Goal: Task Accomplishment & Management: Manage account settings

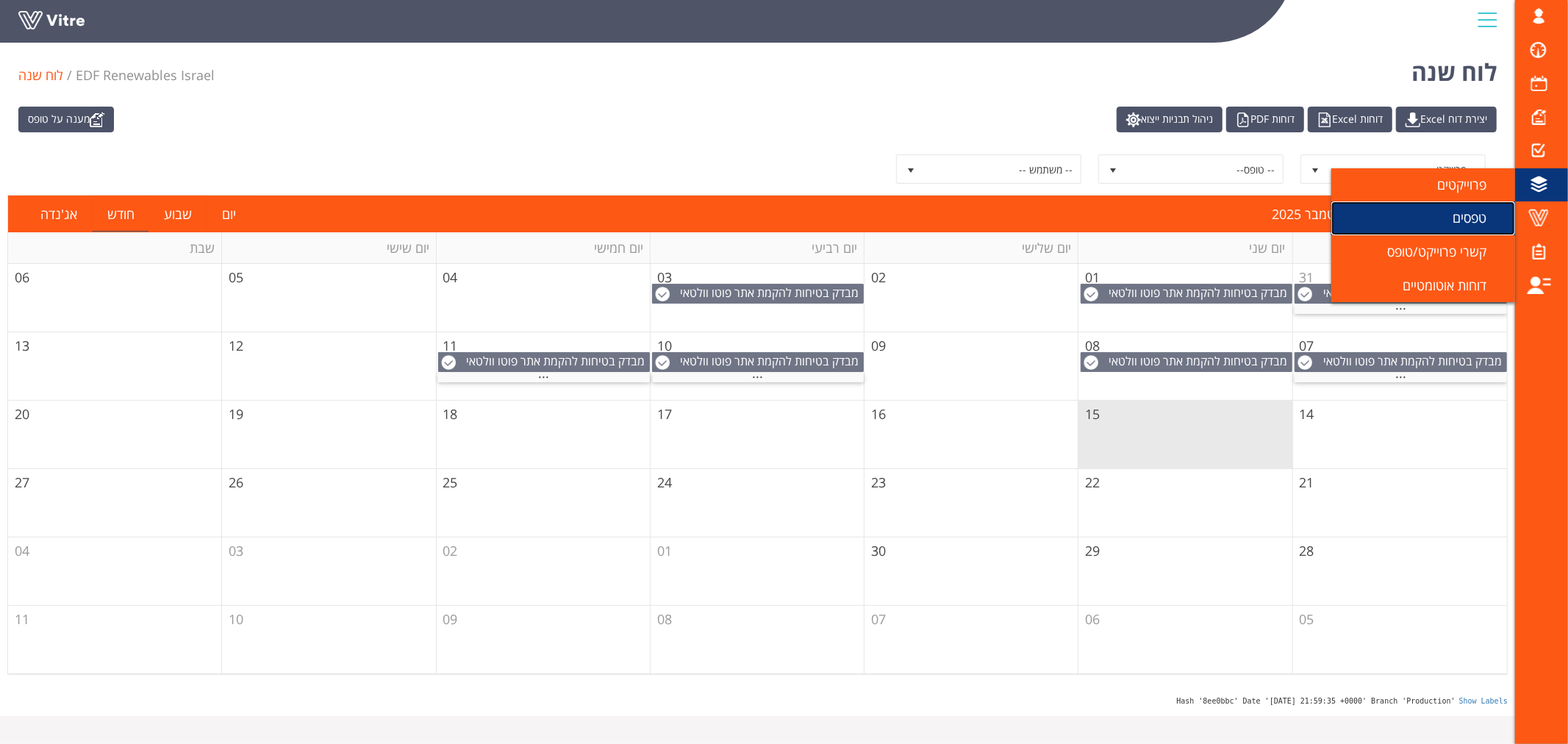
click at [1466, 222] on span "טפסים" at bounding box center [1479, 217] width 52 height 18
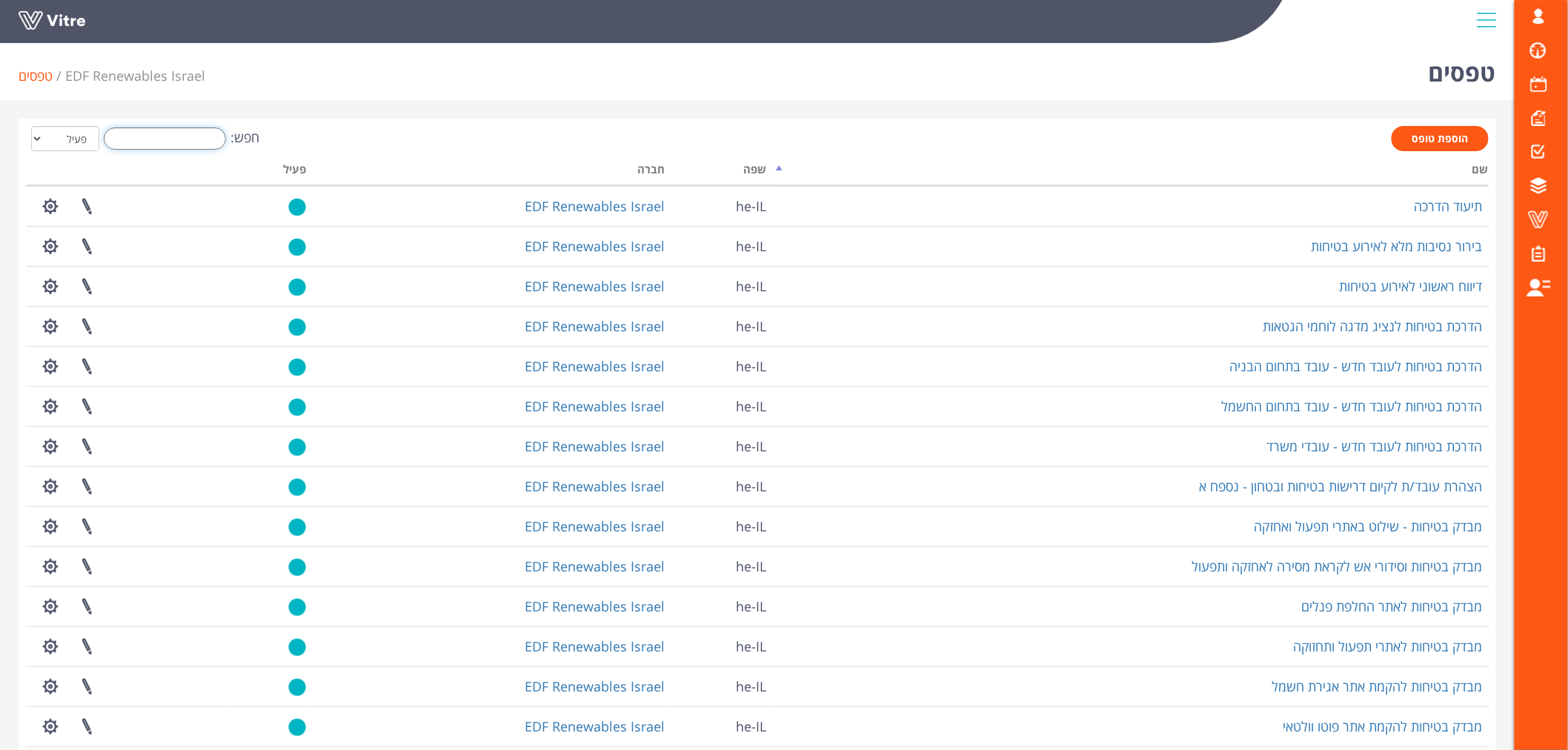
click at [199, 142] on input "חפש:" at bounding box center [165, 138] width 122 height 22
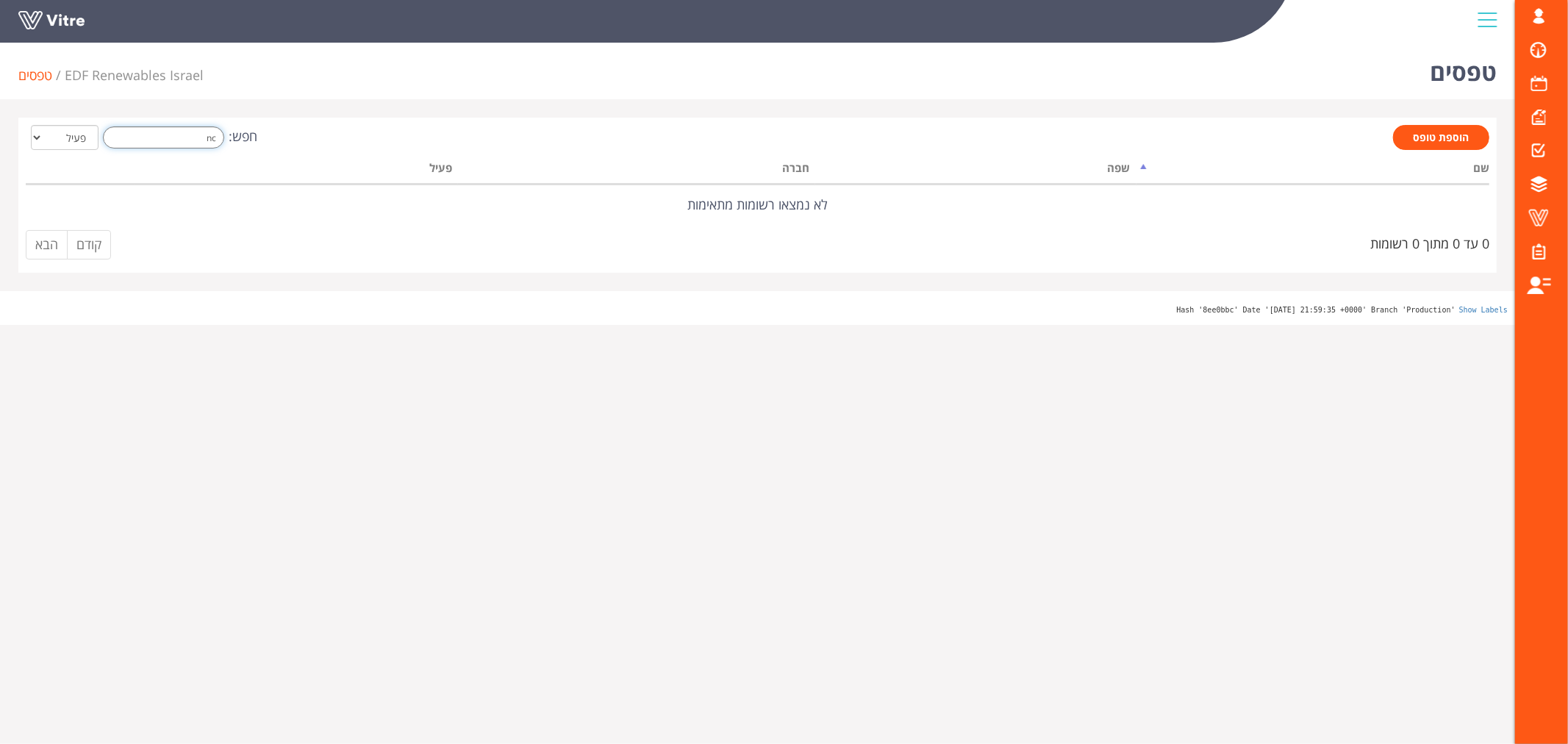
type input "n"
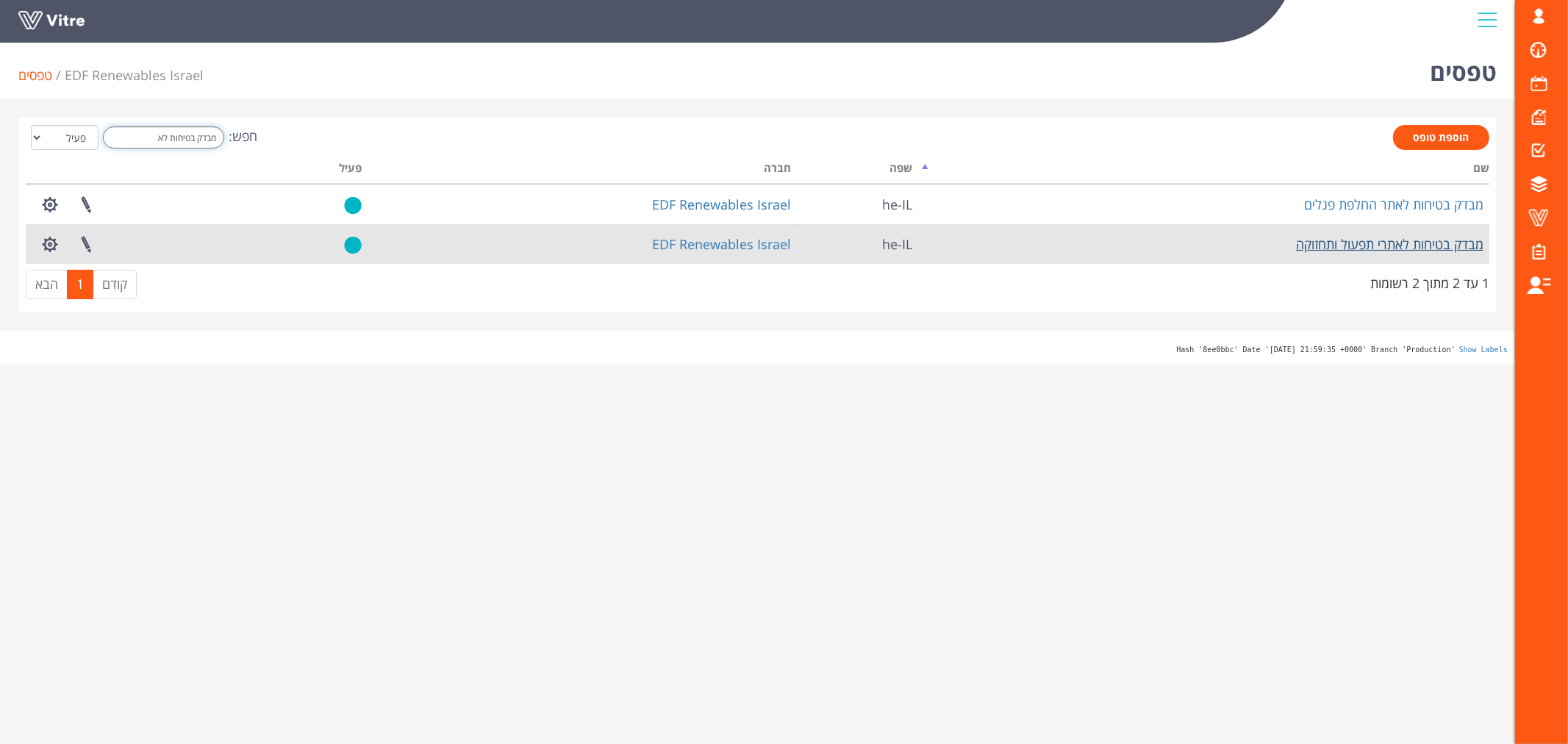
type input "מבדק בטיחות לא"
click at [1383, 241] on link "מבדק בטיחות לאתרי תפעול ותחזוקה" at bounding box center [1389, 244] width 188 height 18
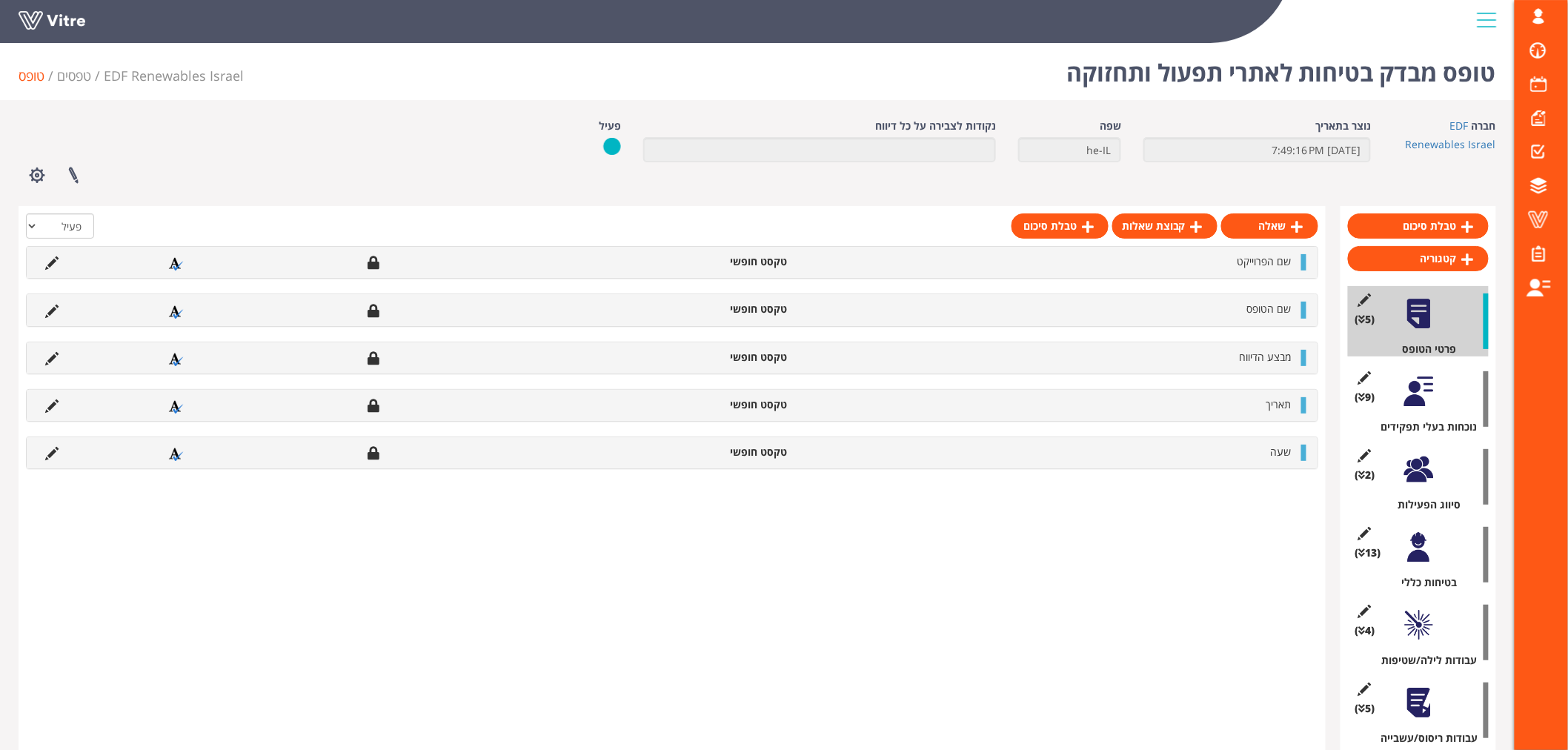
click at [1424, 396] on div at bounding box center [1418, 391] width 33 height 33
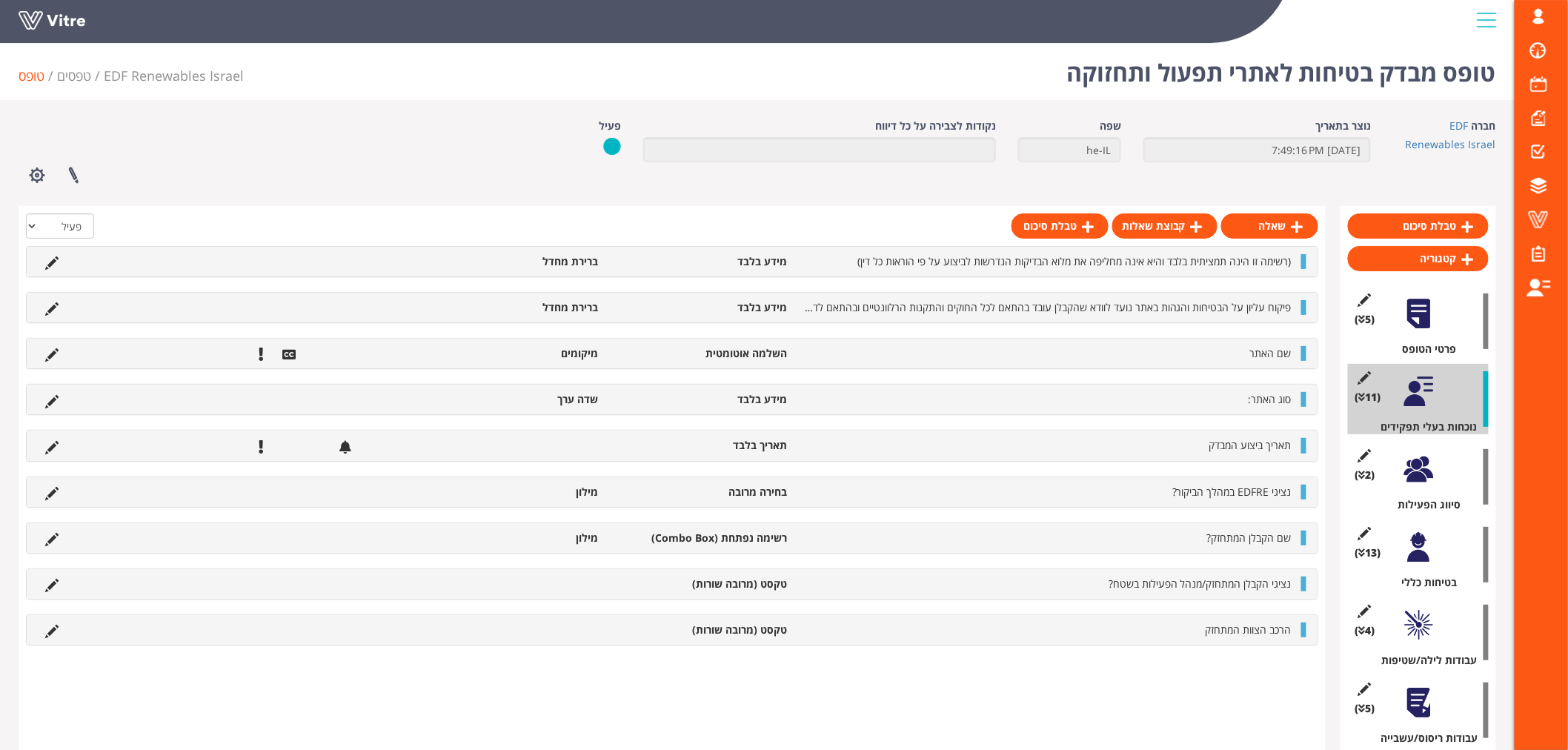
click at [1419, 468] on div at bounding box center [1418, 469] width 33 height 33
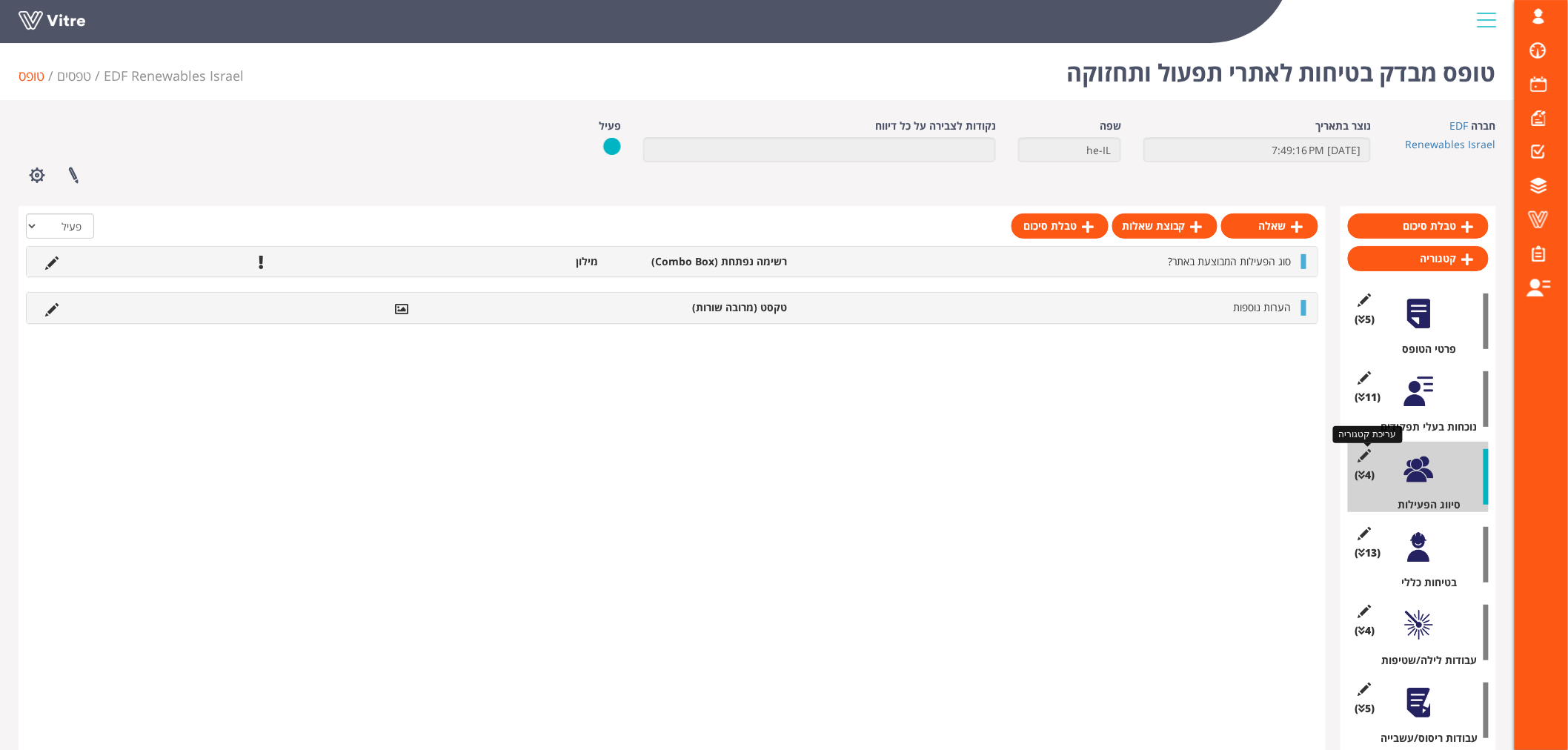
click at [1361, 457] on icon at bounding box center [1364, 455] width 19 height 13
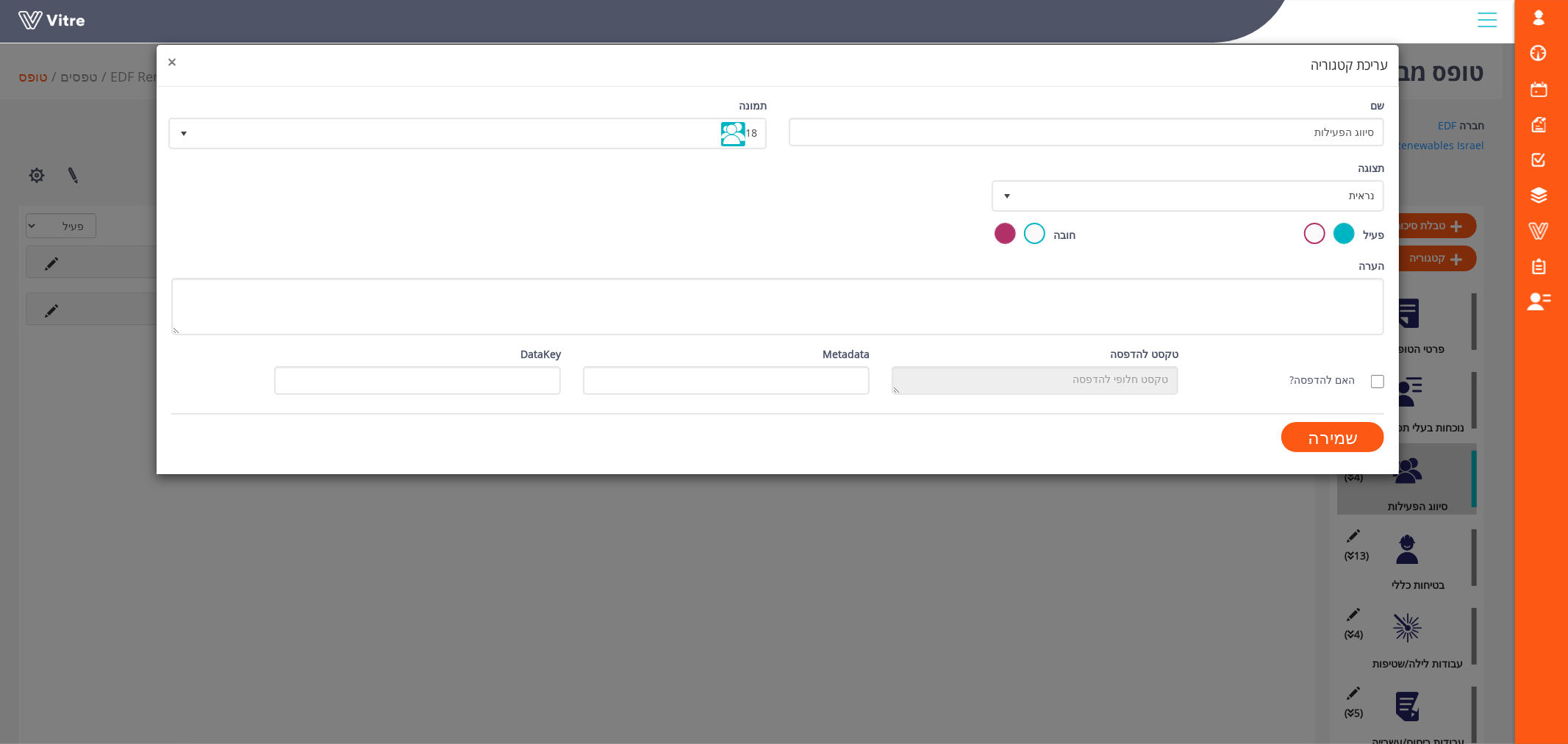
click at [171, 61] on span "×" at bounding box center [172, 62] width 9 height 21
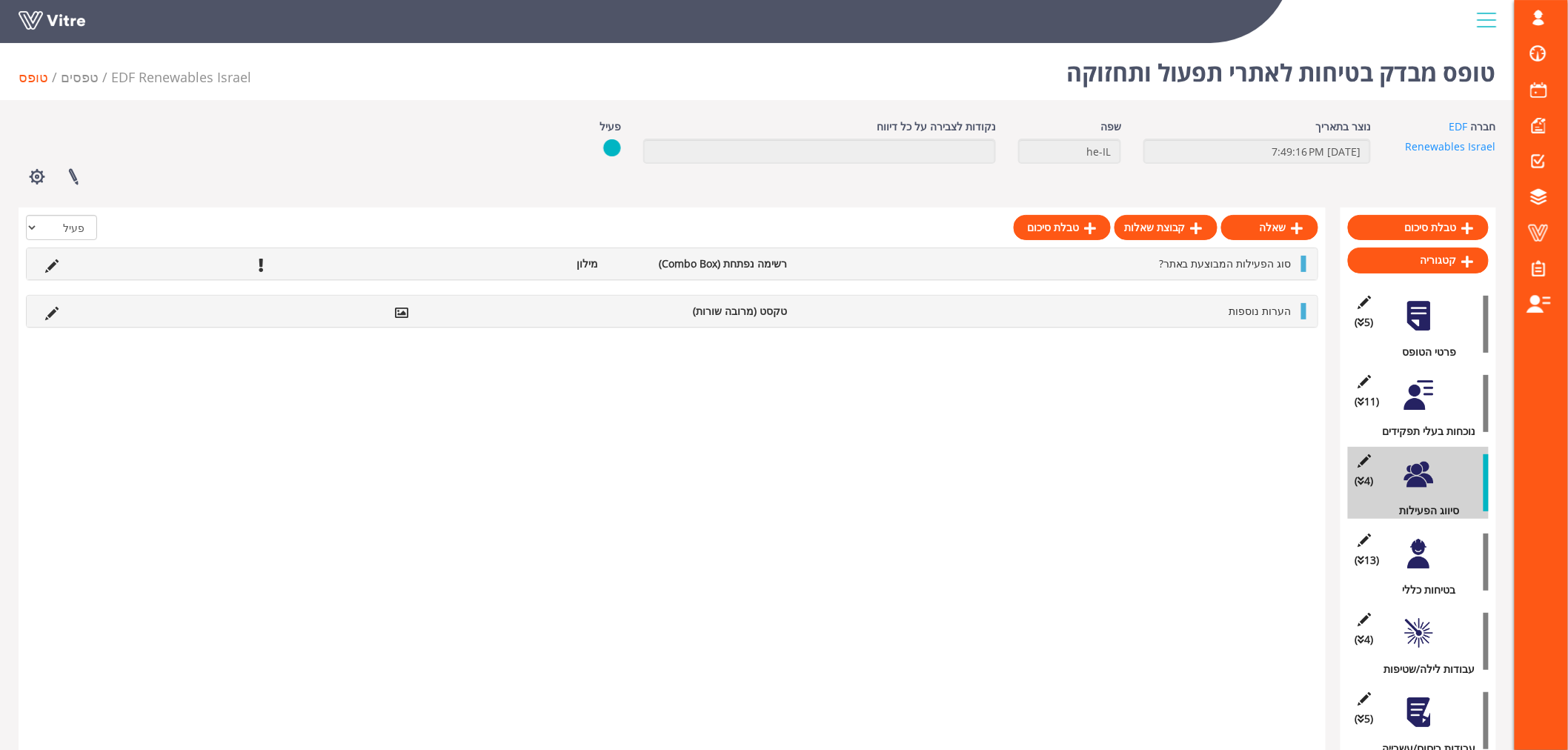
click at [1417, 393] on div at bounding box center [1418, 395] width 33 height 33
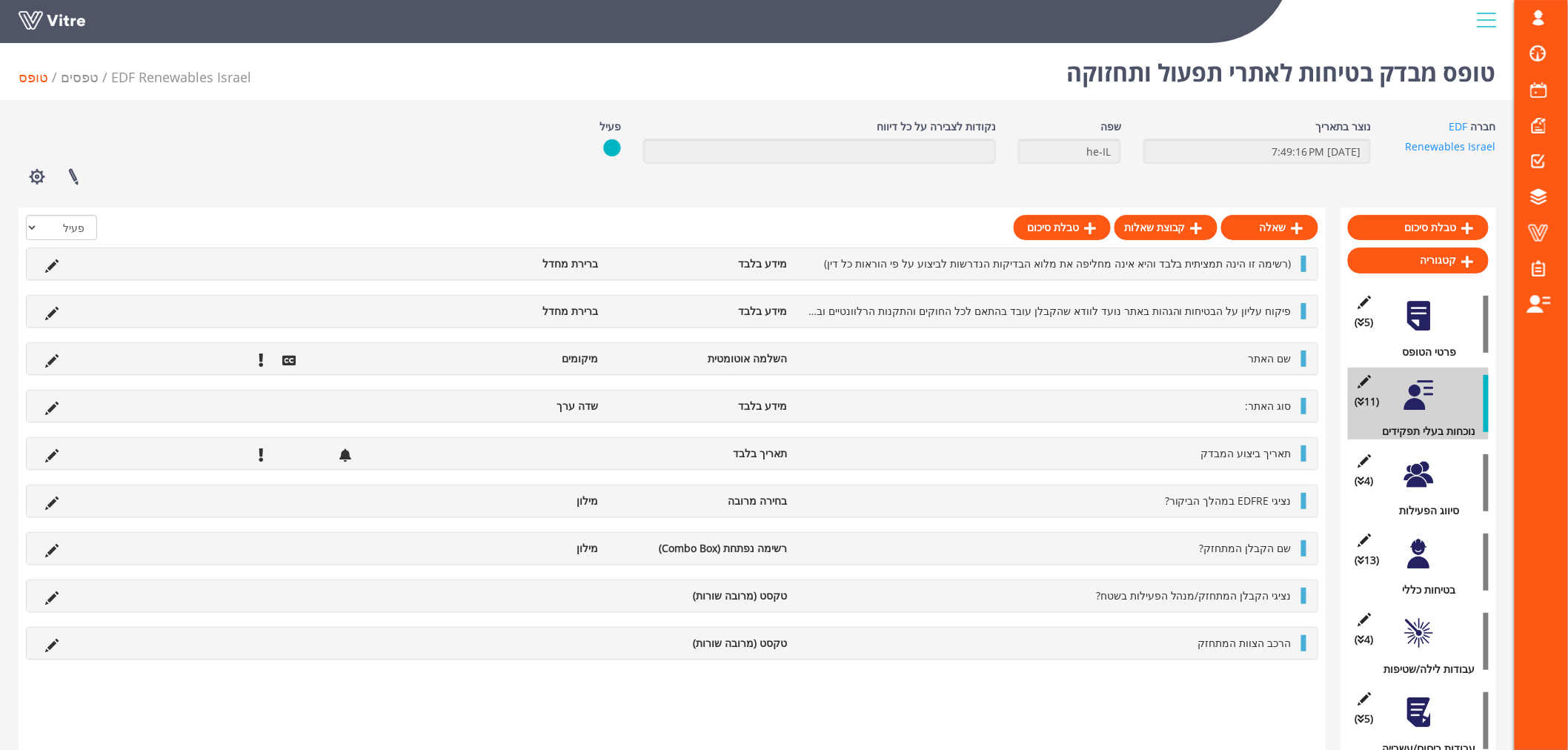
click at [1426, 469] on div at bounding box center [1418, 474] width 33 height 33
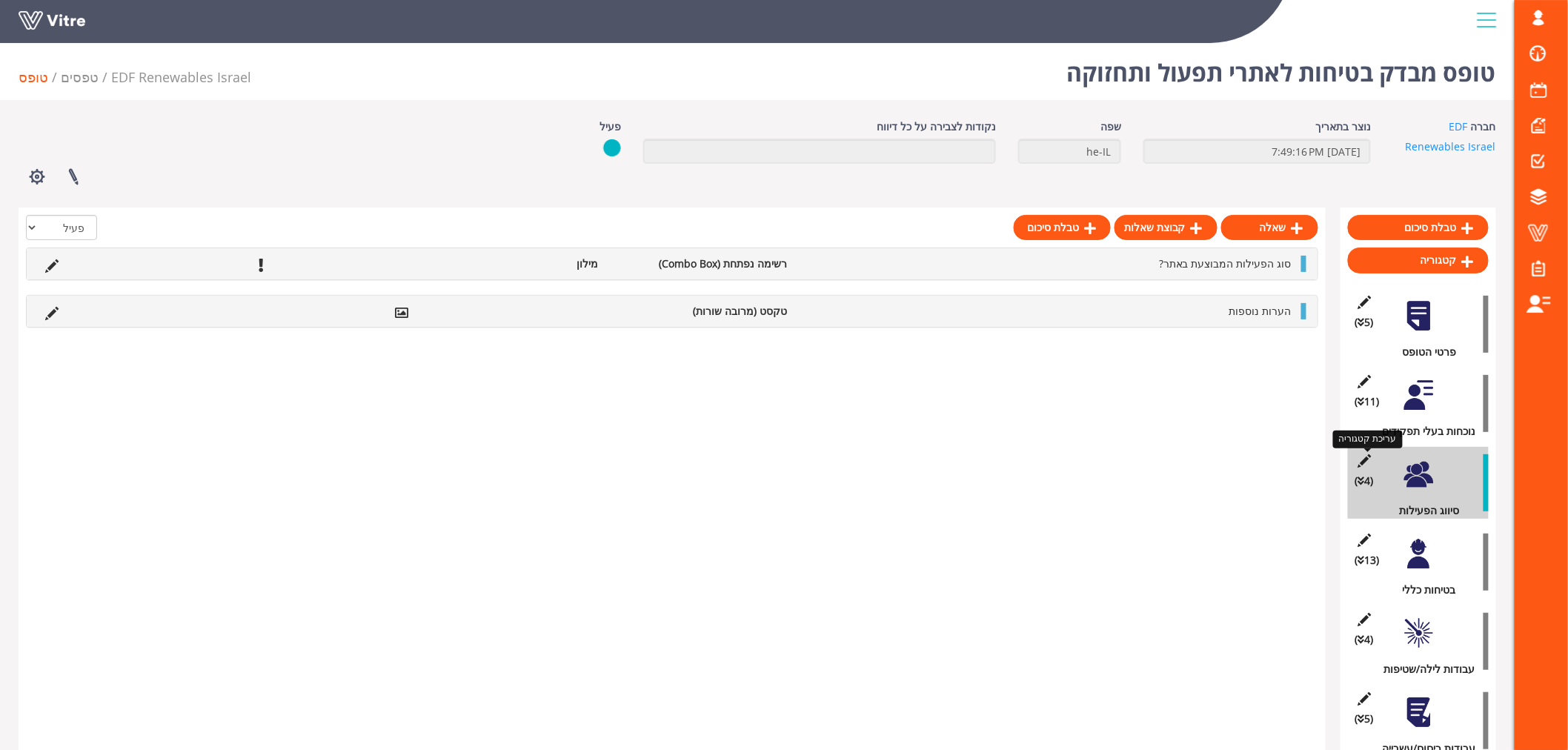
click at [1364, 458] on icon at bounding box center [1364, 460] width 19 height 13
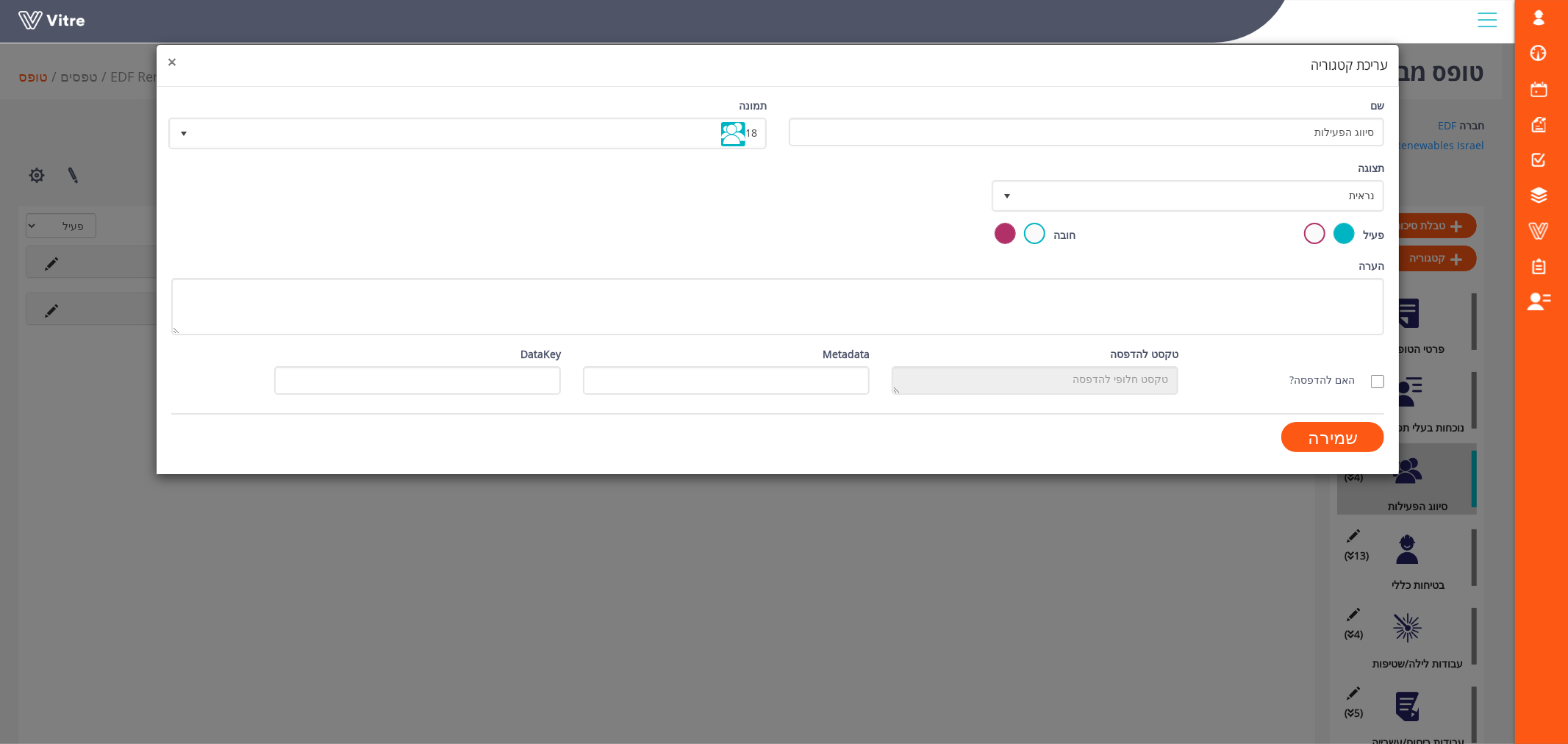
click at [173, 62] on span "×" at bounding box center [172, 62] width 9 height 21
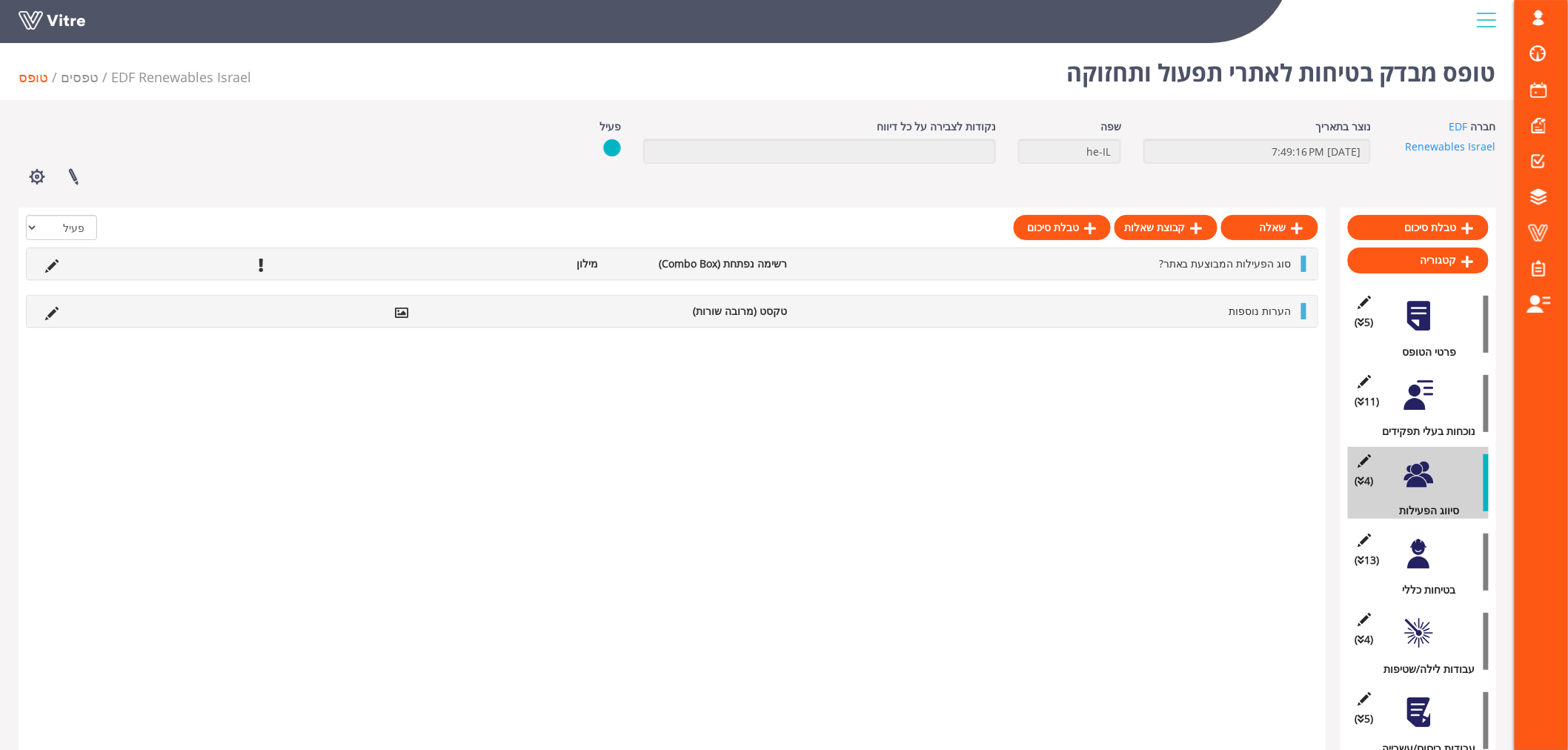
click at [1412, 551] on div at bounding box center [1418, 553] width 33 height 33
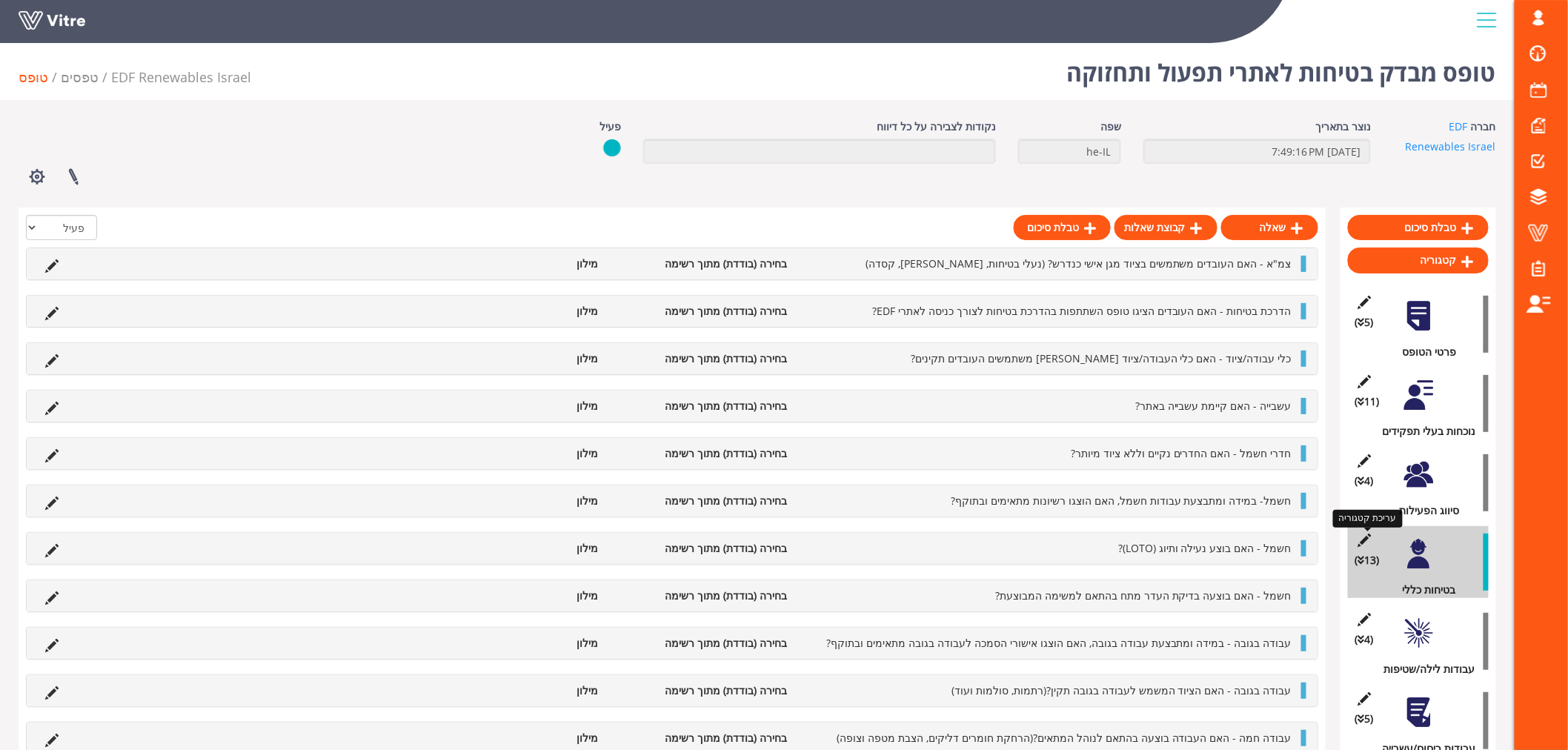
click at [1364, 541] on icon at bounding box center [1364, 539] width 19 height 13
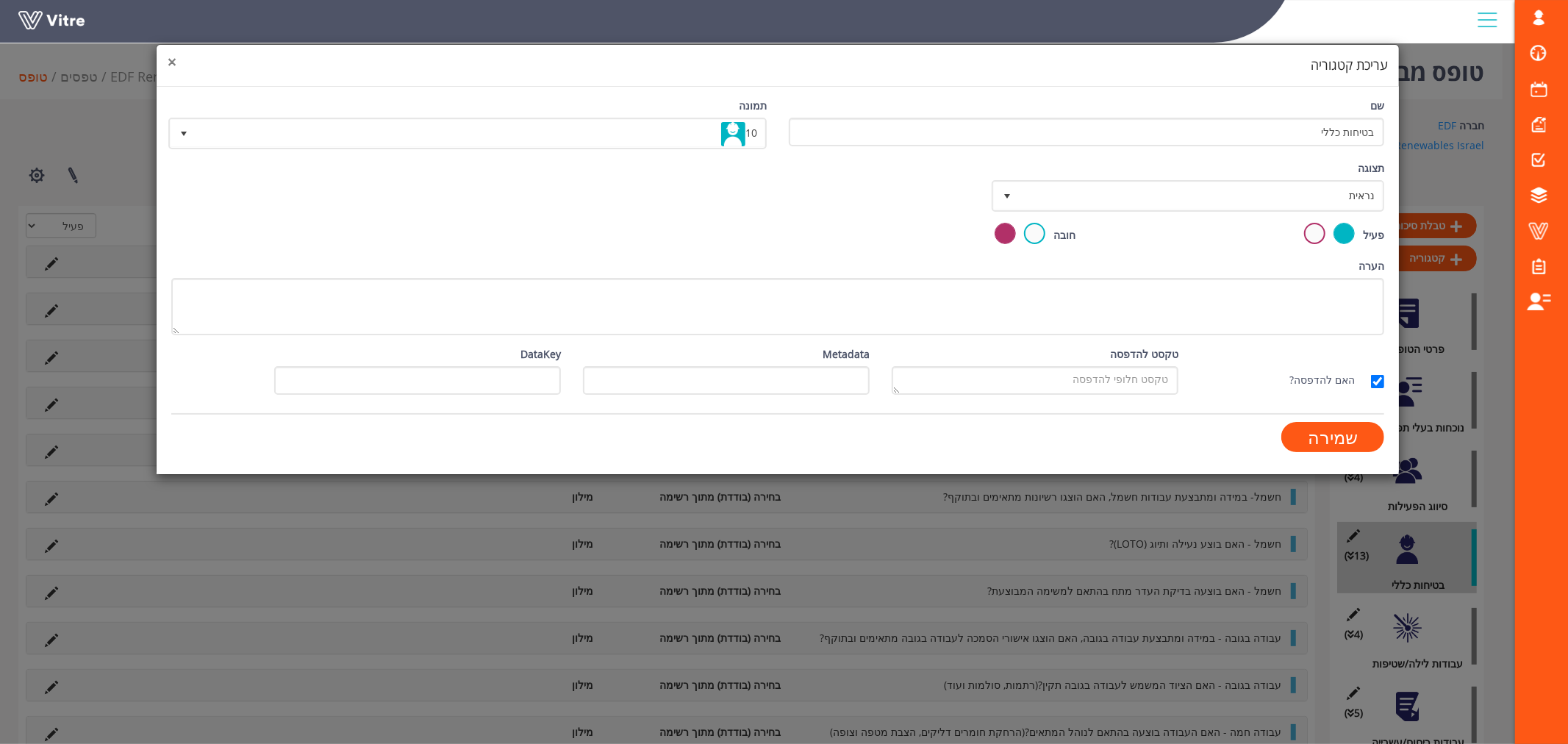
click at [172, 62] on span "×" at bounding box center [172, 62] width 9 height 21
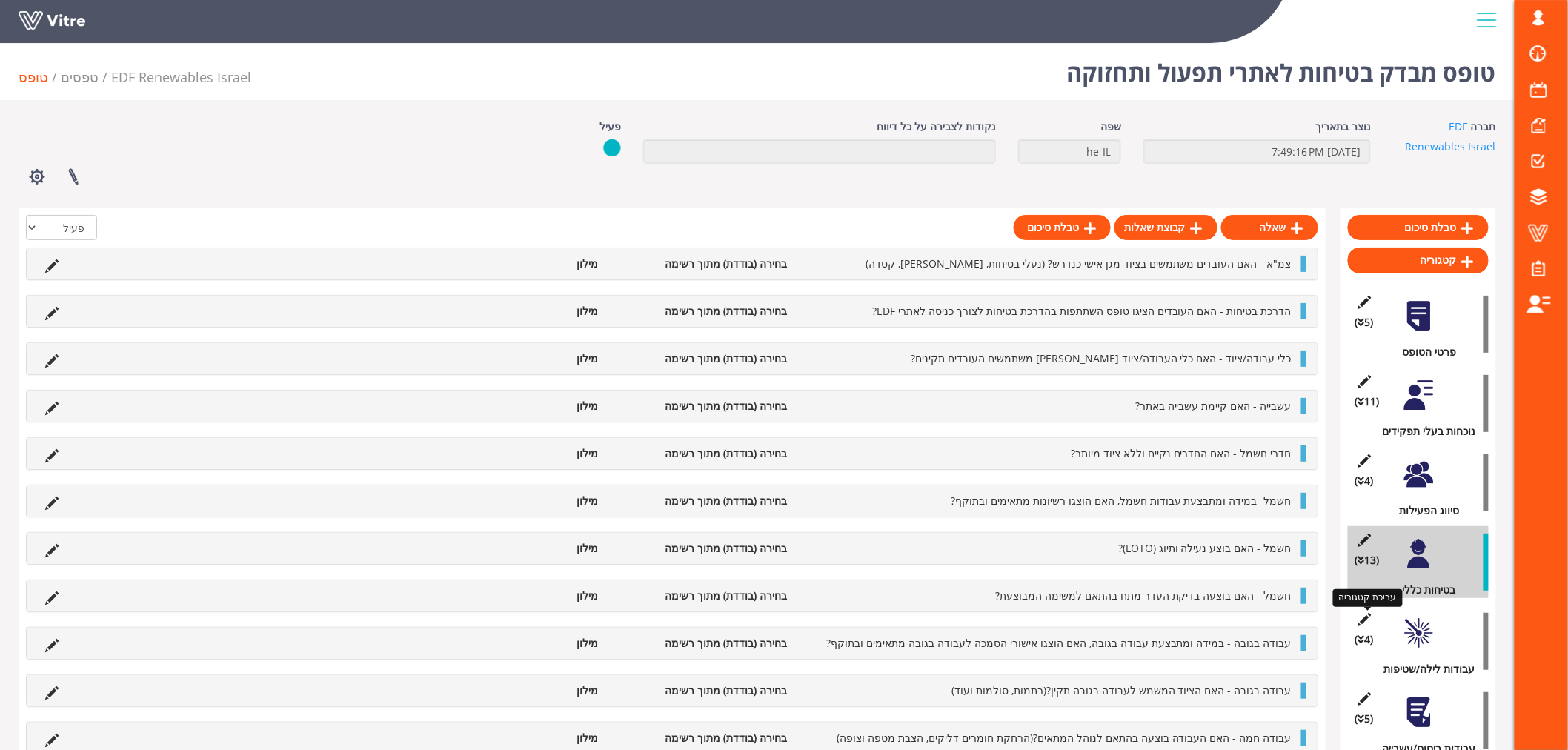
click at [1360, 621] on icon at bounding box center [1364, 619] width 19 height 13
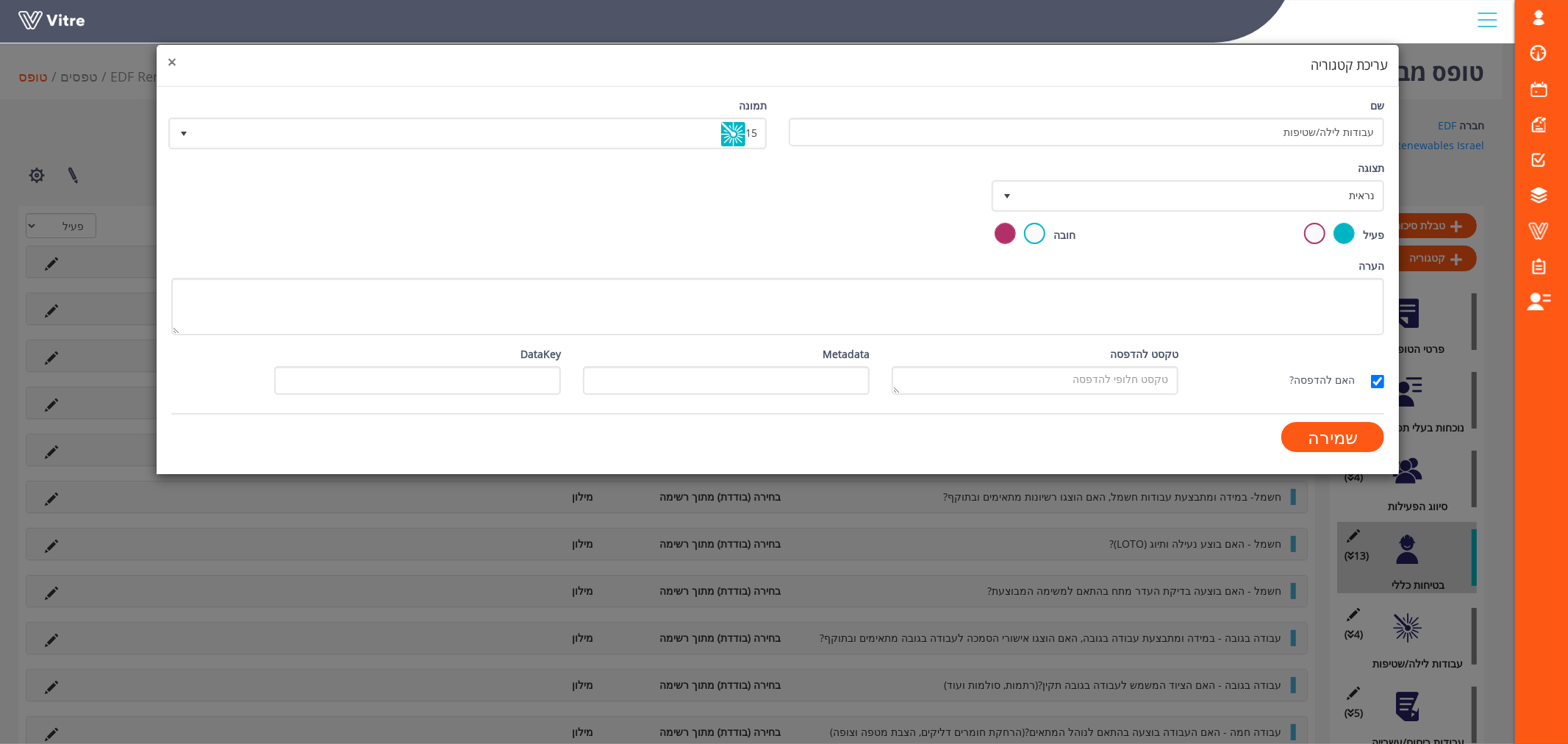
click at [174, 66] on span "×" at bounding box center [172, 62] width 9 height 21
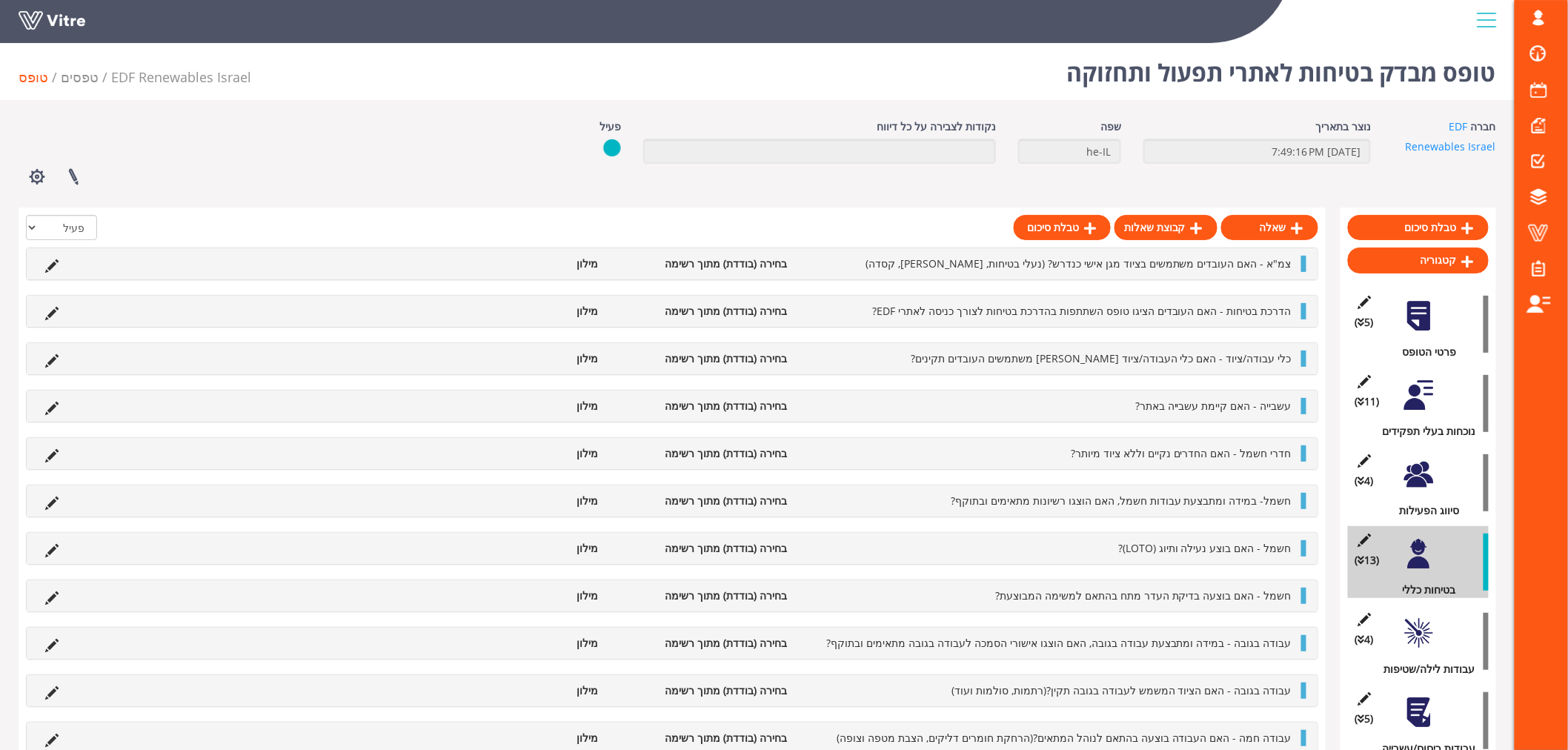
click at [1418, 473] on div at bounding box center [1418, 474] width 33 height 33
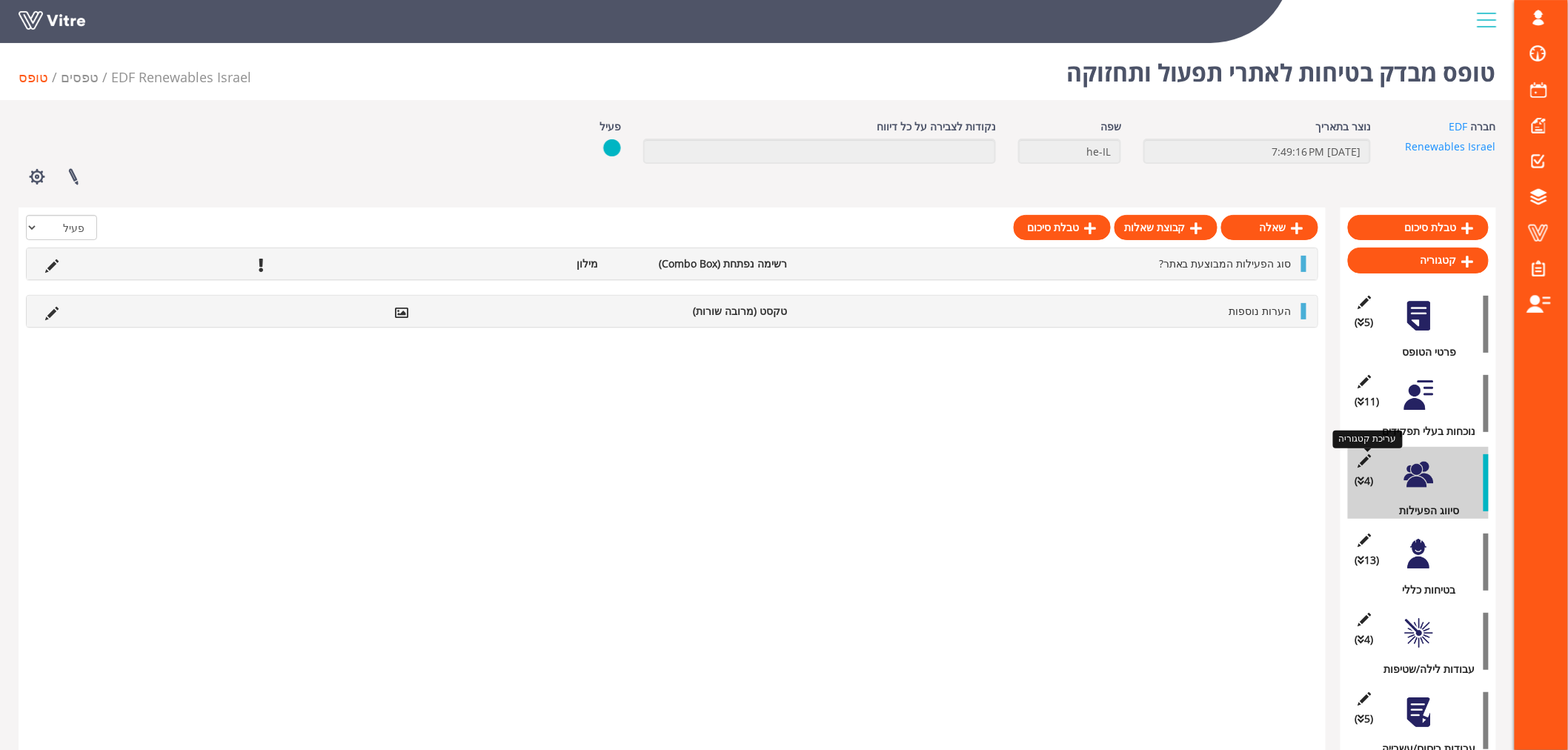
click at [1364, 459] on icon at bounding box center [1364, 460] width 19 height 13
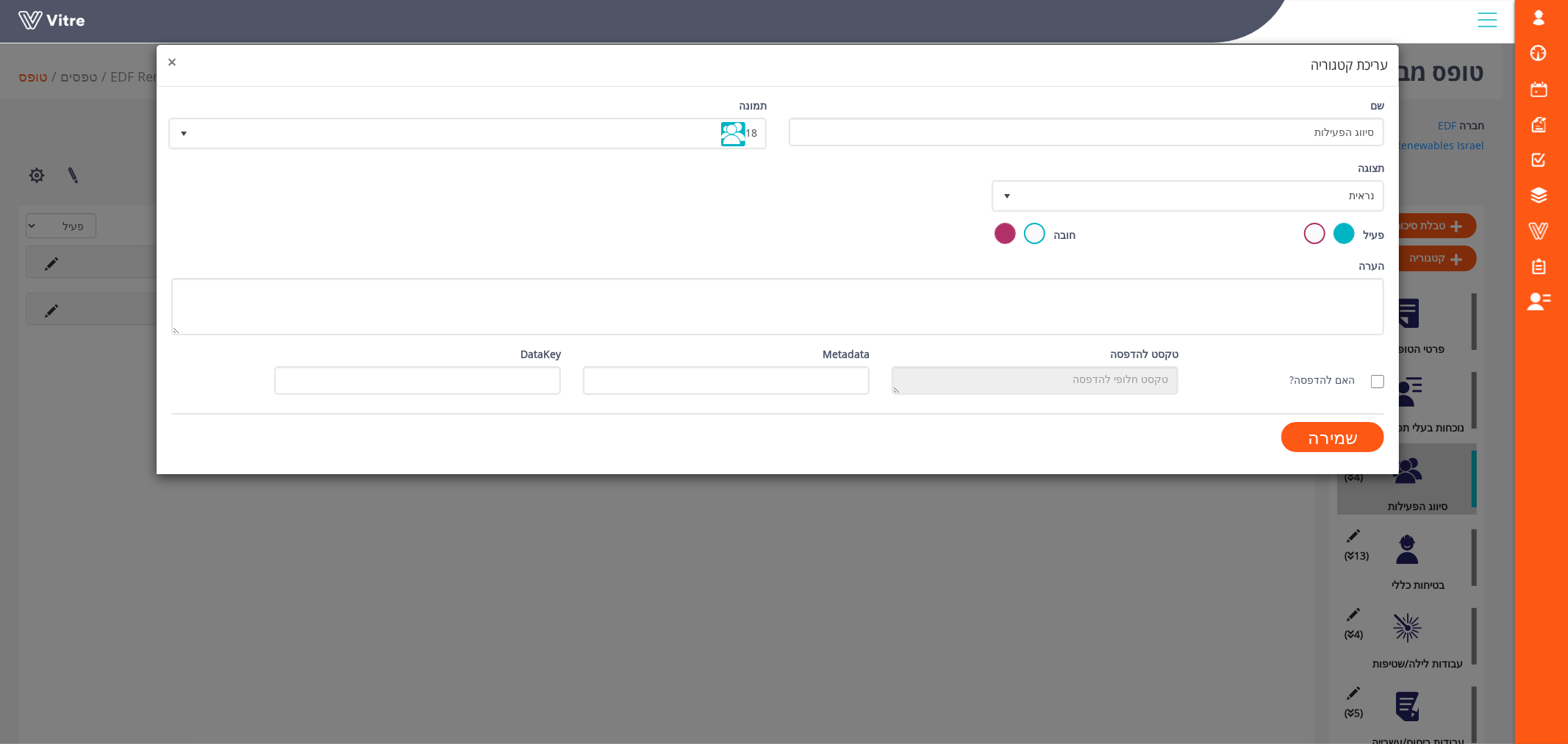
click at [175, 62] on span "×" at bounding box center [172, 62] width 9 height 21
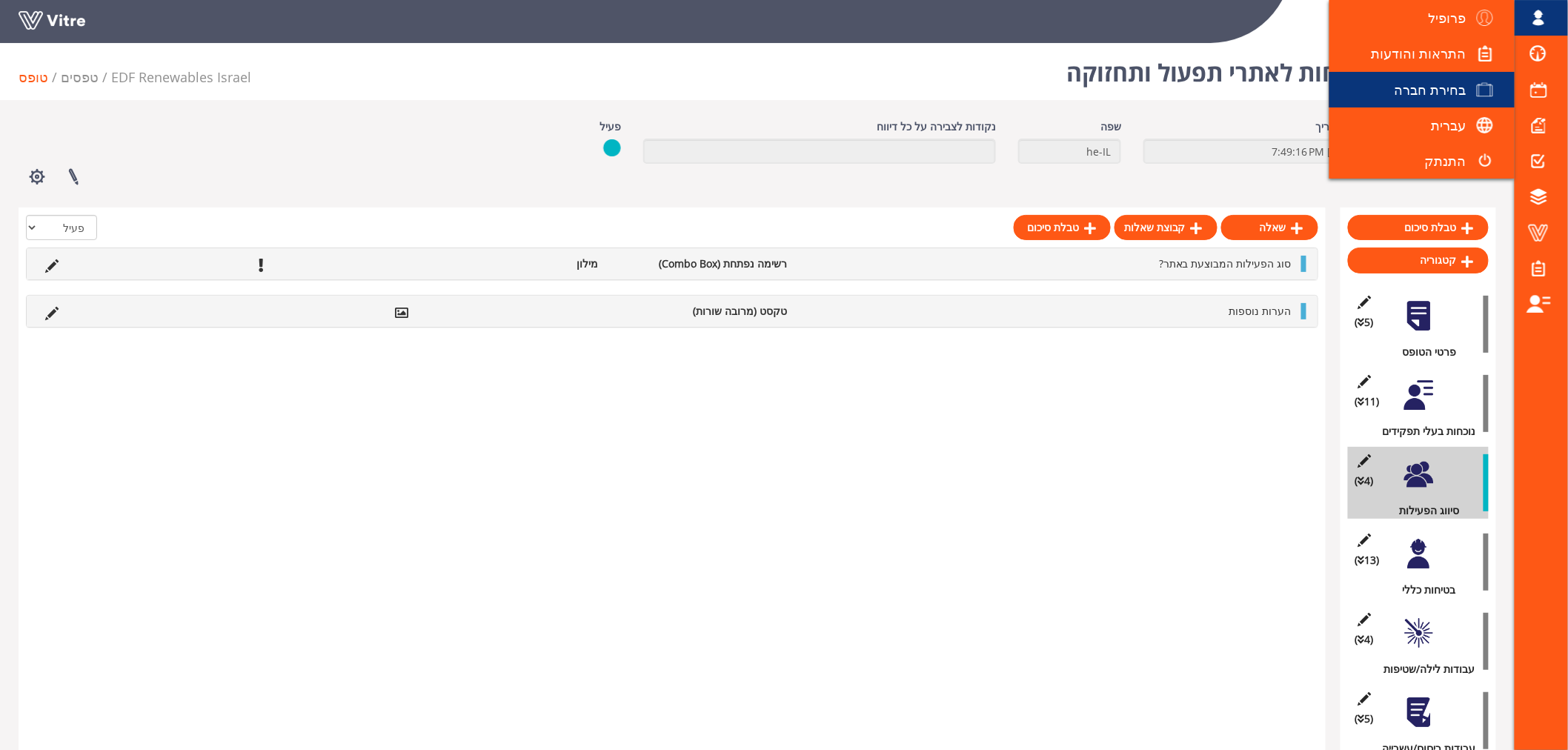
click at [1403, 87] on span "בחירת חברה" at bounding box center [1430, 90] width 72 height 18
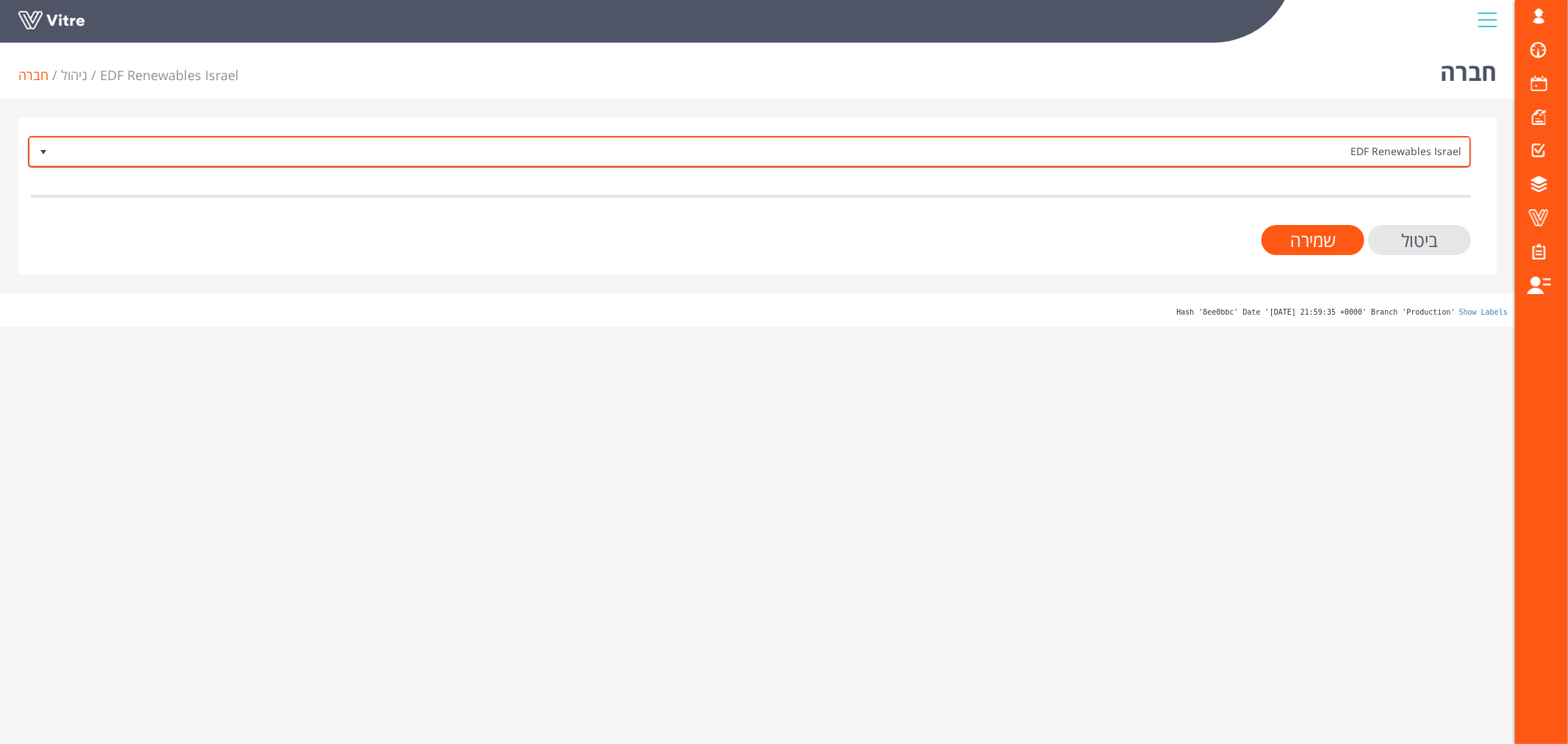
click at [1309, 153] on span "EDF Renewables Israel" at bounding box center [762, 151] width 1414 height 27
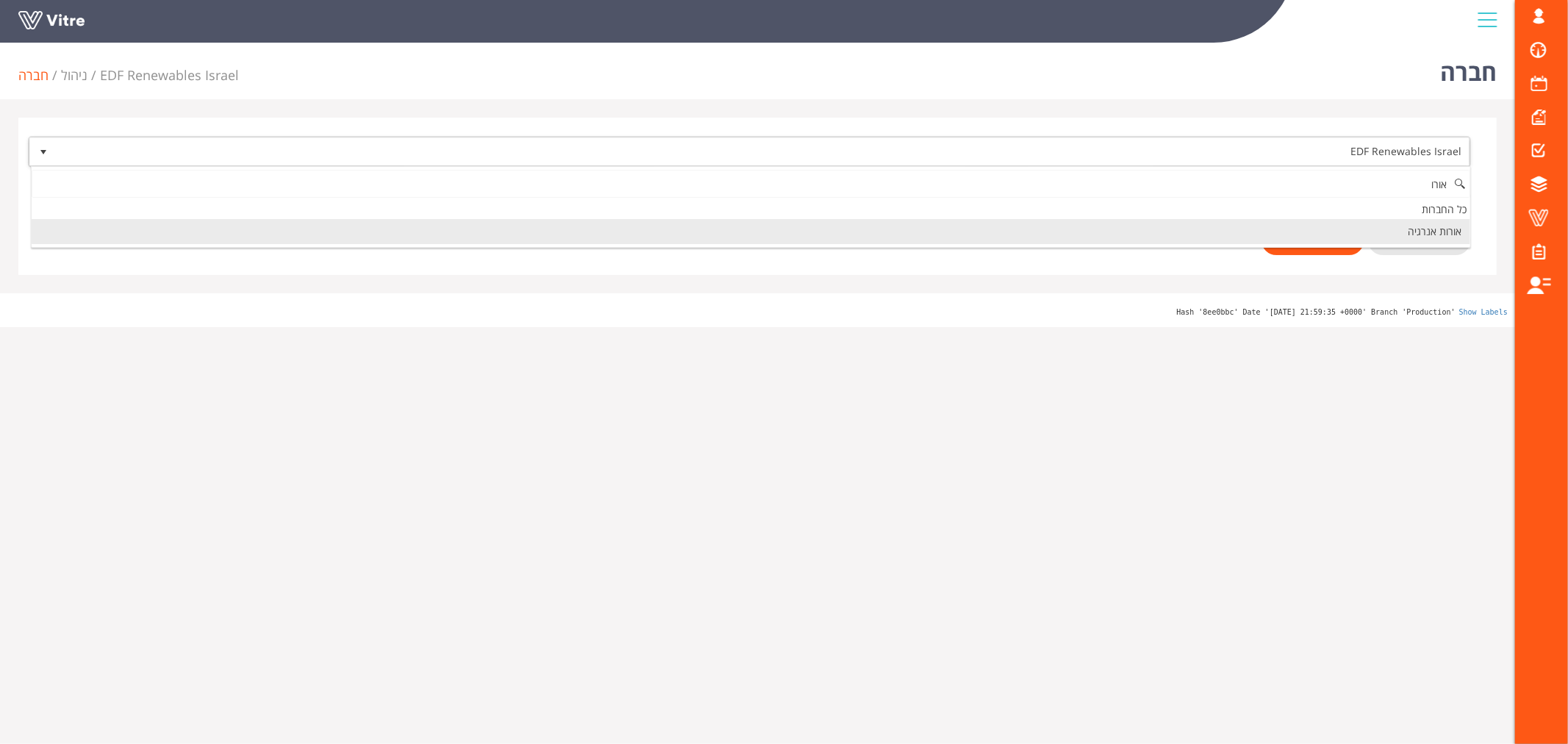
click at [1388, 230] on li "אורות אנרגיה" at bounding box center [751, 231] width 1439 height 25
type input "אורו"
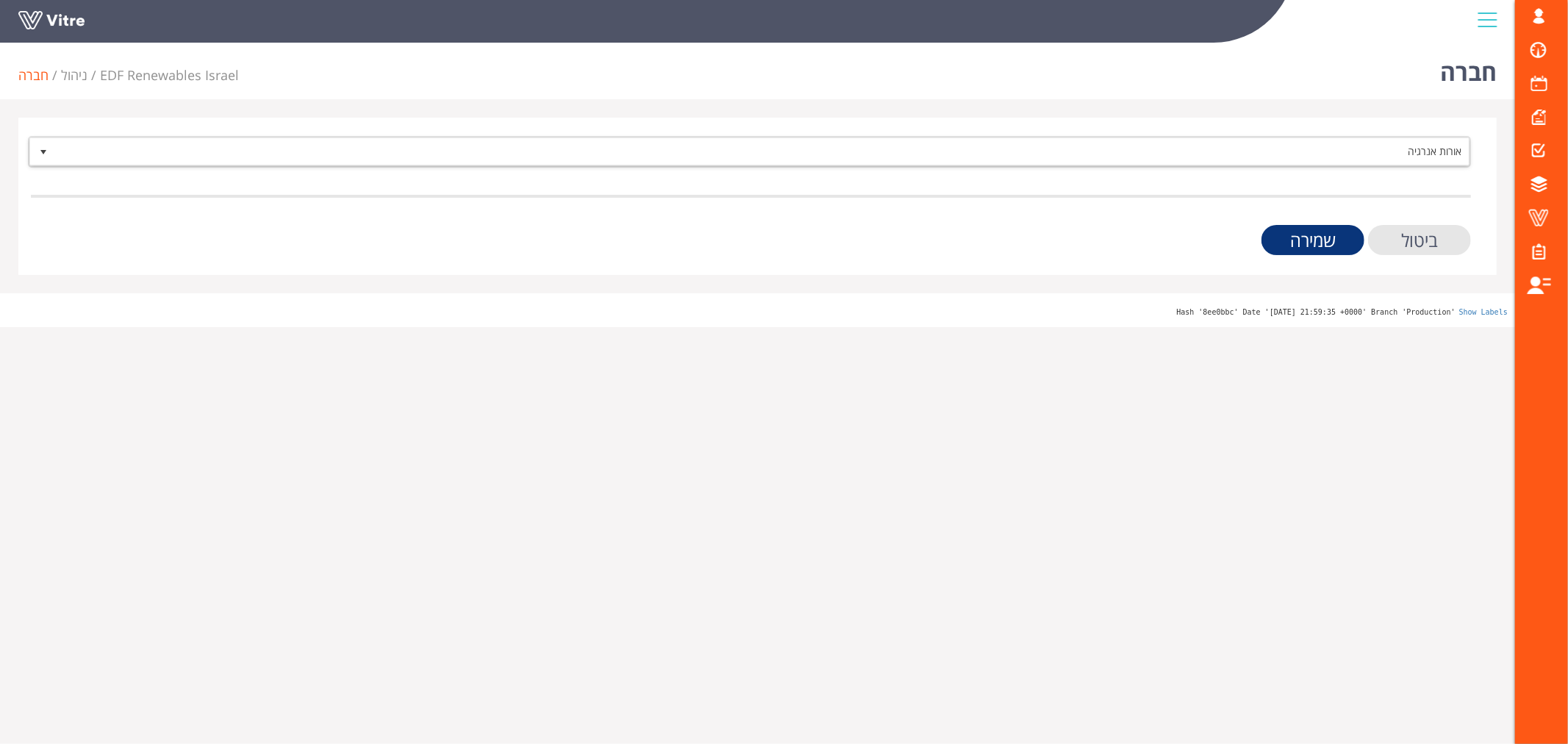
click at [1339, 243] on input "שמירה" at bounding box center [1313, 240] width 103 height 30
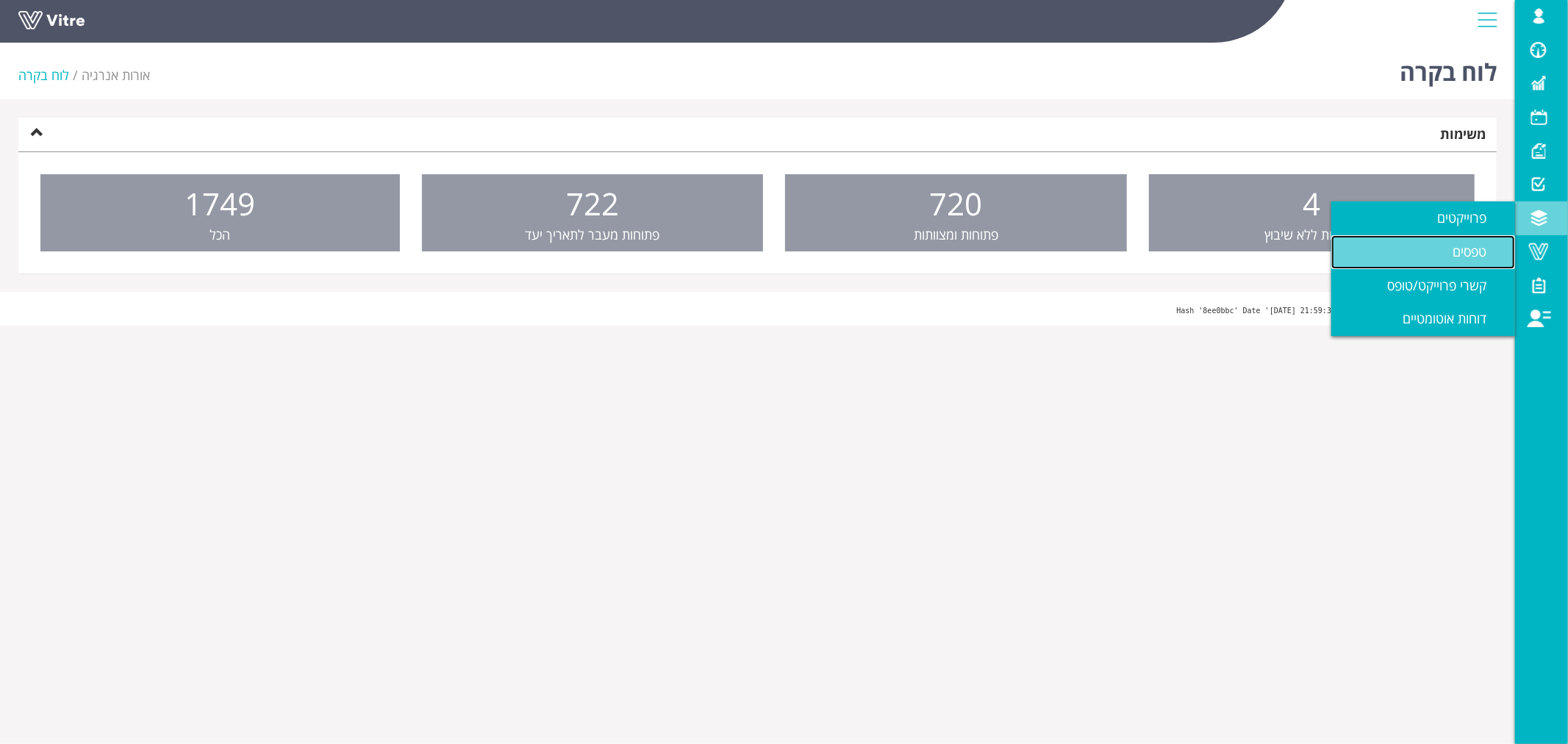
click at [1461, 244] on span "טפסים" at bounding box center [1479, 252] width 52 height 18
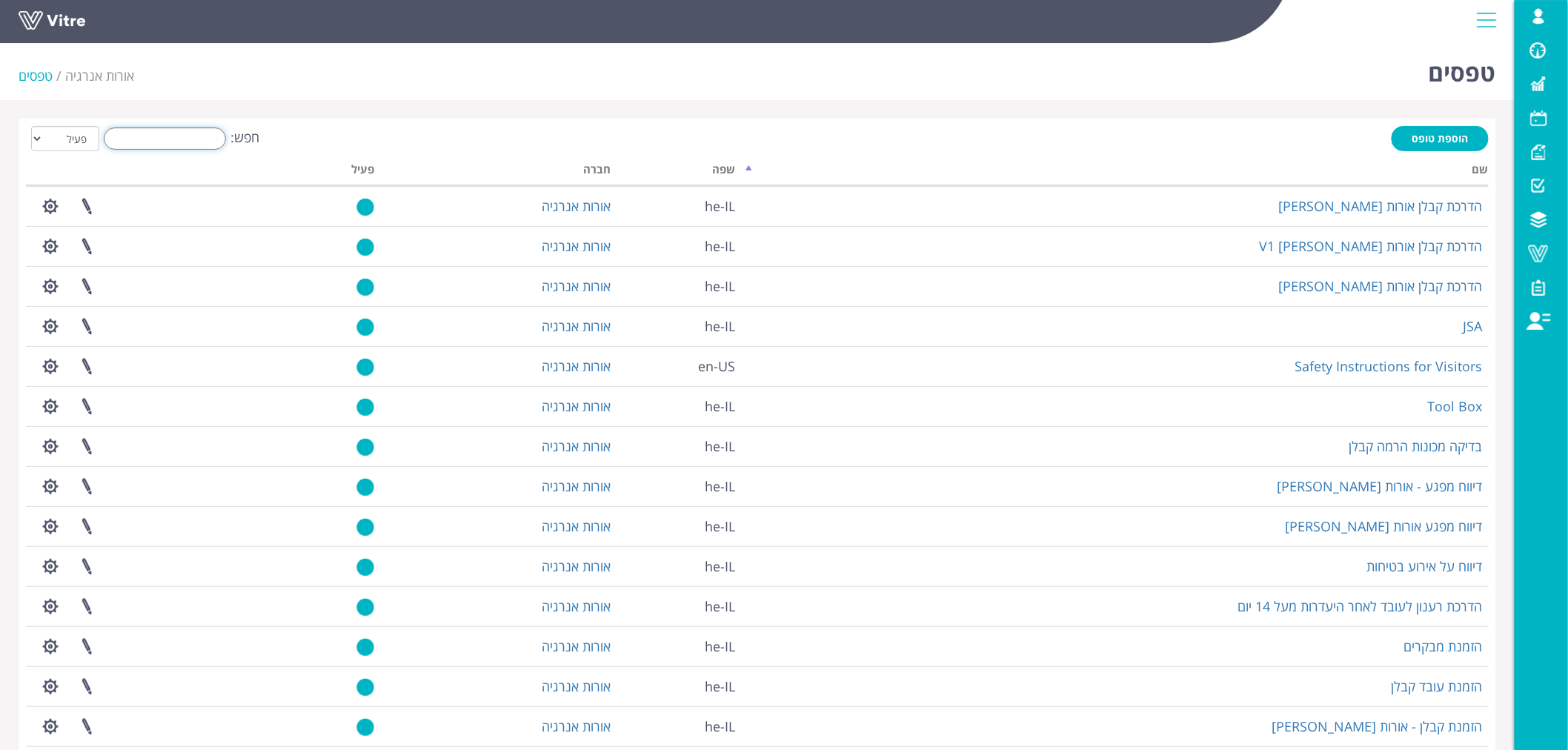
click at [182, 143] on input "חפש:" at bounding box center [165, 138] width 122 height 22
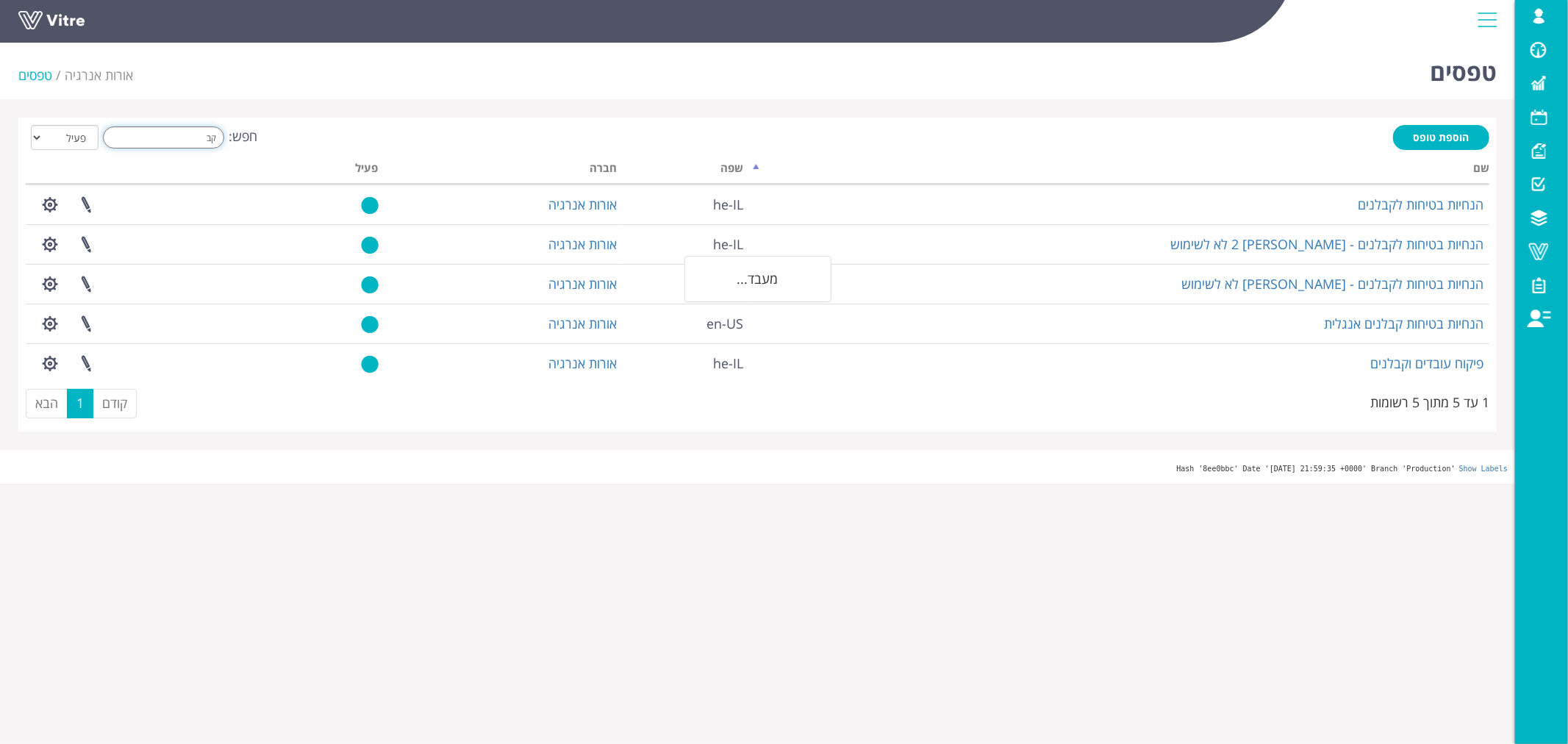
type input "ק"
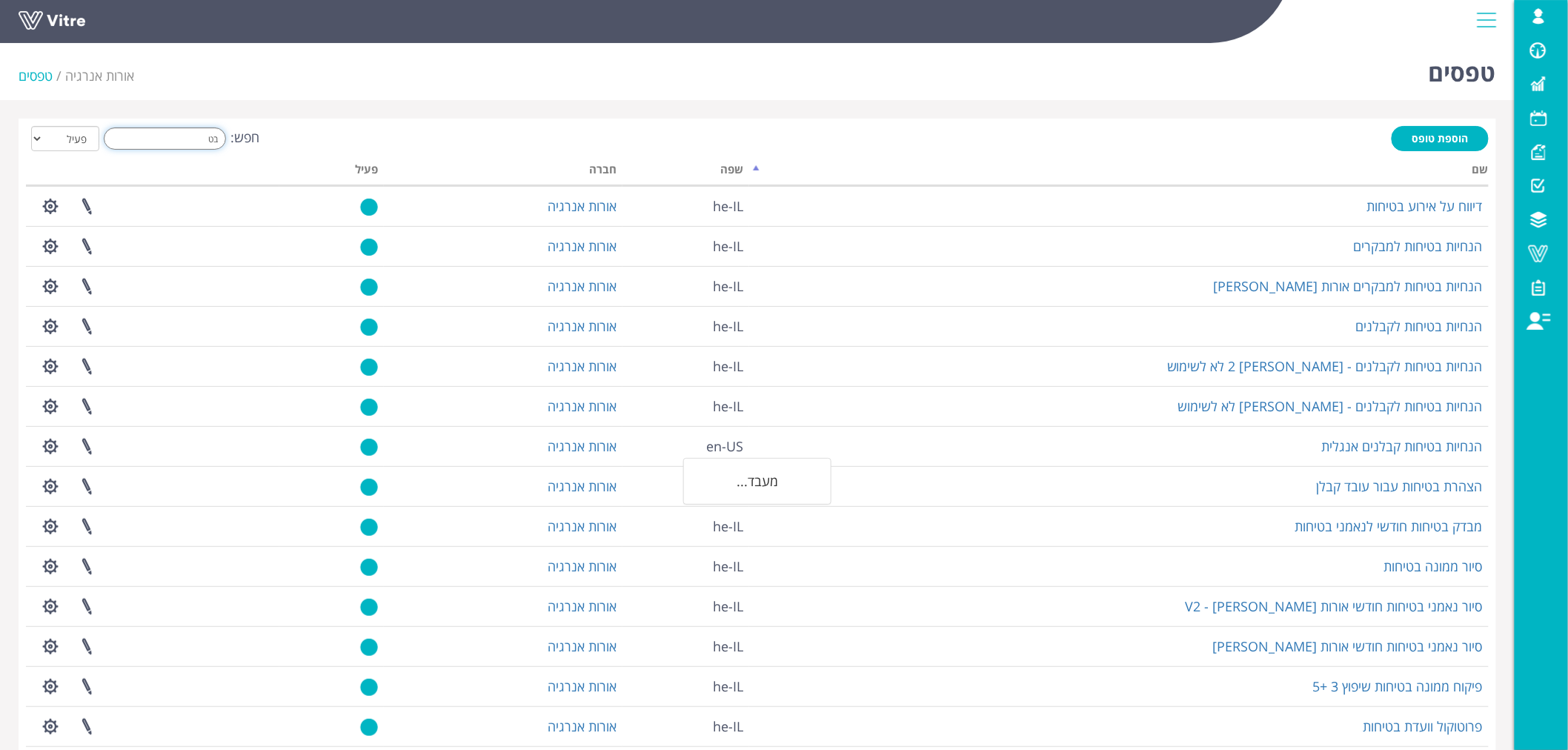
type input "ב"
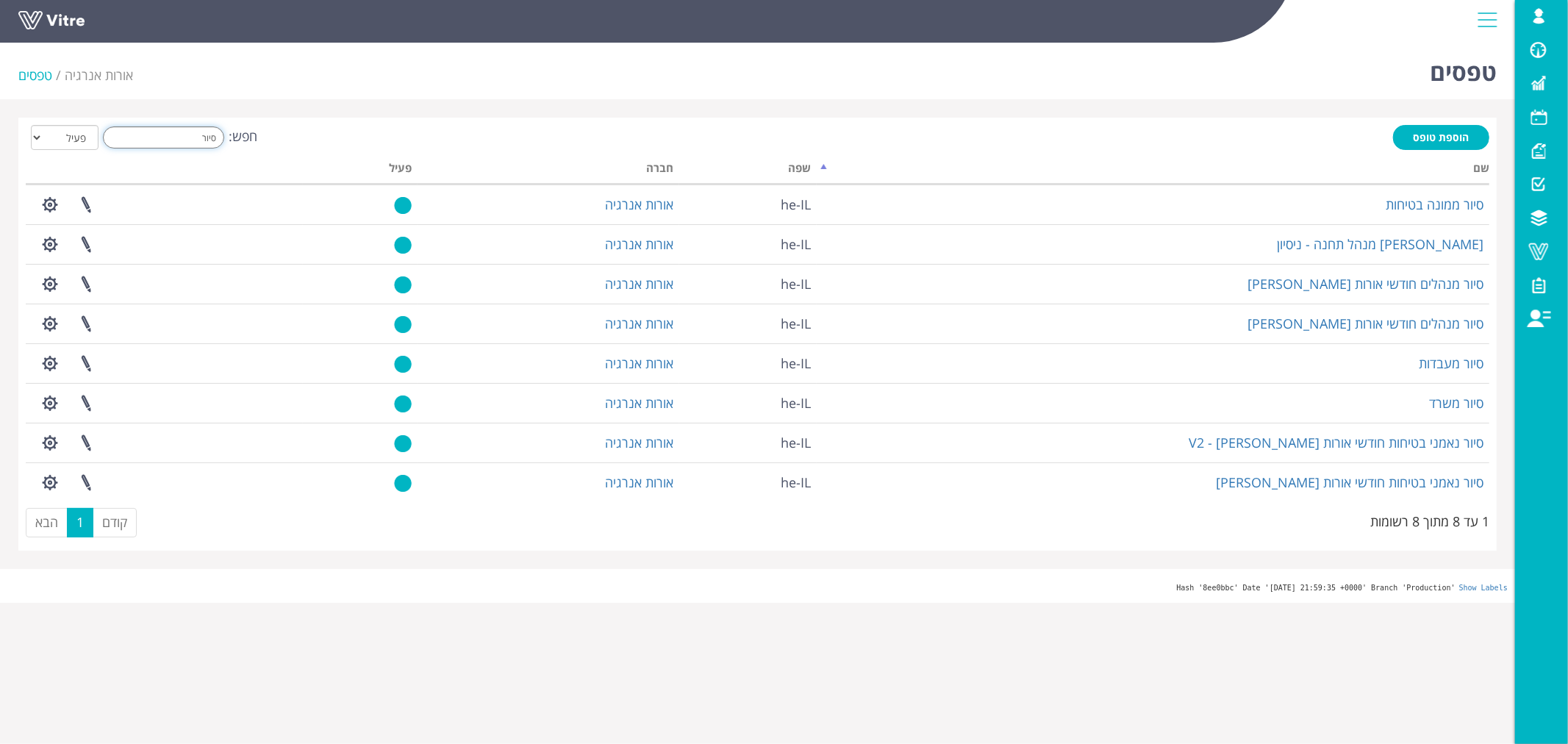
type input "סיור"
click at [79, 141] on select "הכל פעיל לא פעיל" at bounding box center [65, 137] width 67 height 25
select select "2"
click at [31, 125] on select "הכל פעיל לא פעיל" at bounding box center [65, 137] width 67 height 25
